Goal: Entertainment & Leisure: Consume media (video, audio)

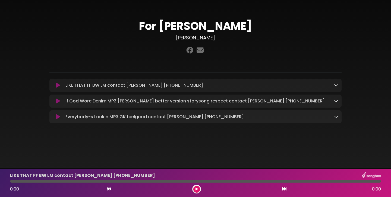
click at [57, 87] on icon at bounding box center [58, 85] width 4 height 5
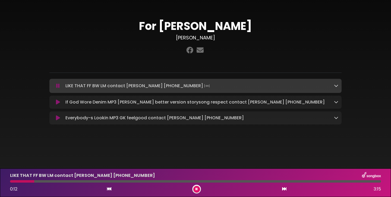
click at [338, 87] on div "LIKE THAT FF BW LM contact [PERSON_NAME] [PHONE_NUMBER] Loading Track..." at bounding box center [195, 86] width 292 height 8
click at [360, 95] on div "For [PERSON_NAME] [PERSON_NAME]" at bounding box center [195, 70] width 359 height 127
click at [336, 101] on icon at bounding box center [336, 102] width 4 height 4
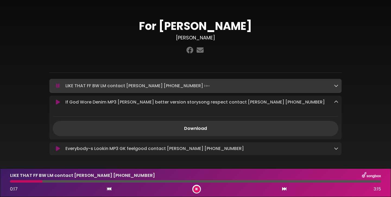
click at [336, 101] on icon at bounding box center [336, 102] width 4 height 4
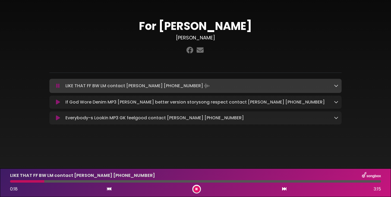
click at [336, 87] on icon at bounding box center [336, 85] width 4 height 4
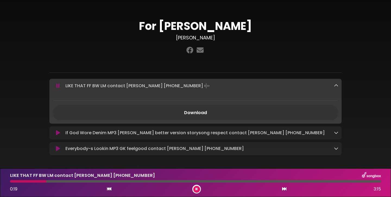
click at [336, 87] on icon at bounding box center [336, 85] width 4 height 4
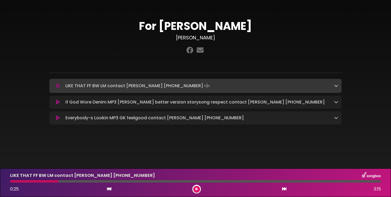
click at [115, 181] on div at bounding box center [195, 181] width 371 height 2
click at [58, 102] on icon at bounding box center [58, 101] width 4 height 5
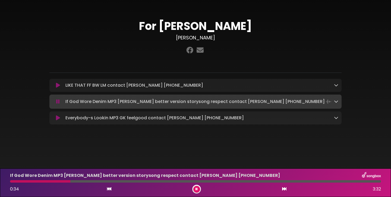
click at [56, 116] on icon at bounding box center [58, 117] width 4 height 5
